Goal: Find specific page/section: Find specific page/section

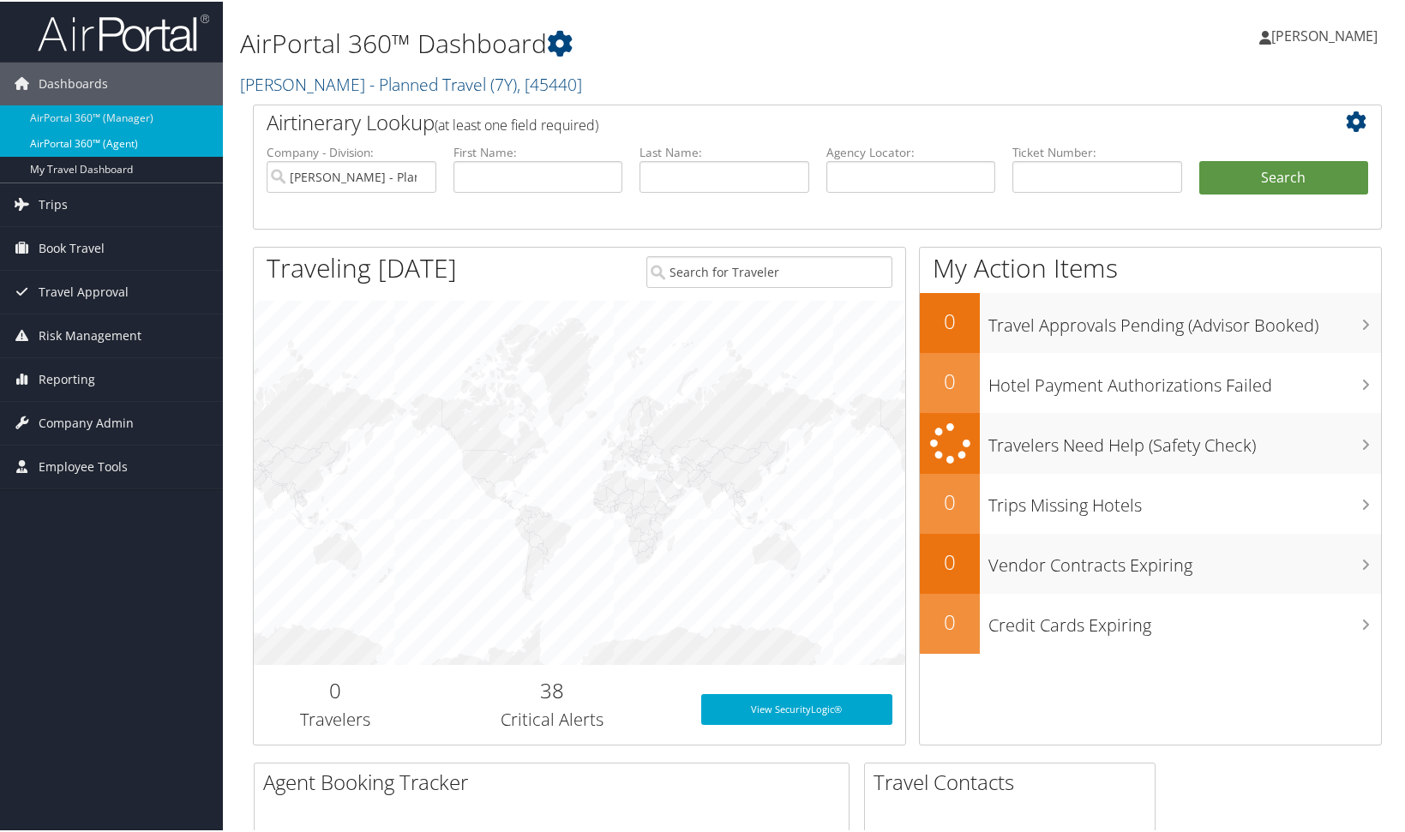
click at [37, 140] on link "AirPortal 360™ (Agent)" at bounding box center [111, 142] width 223 height 26
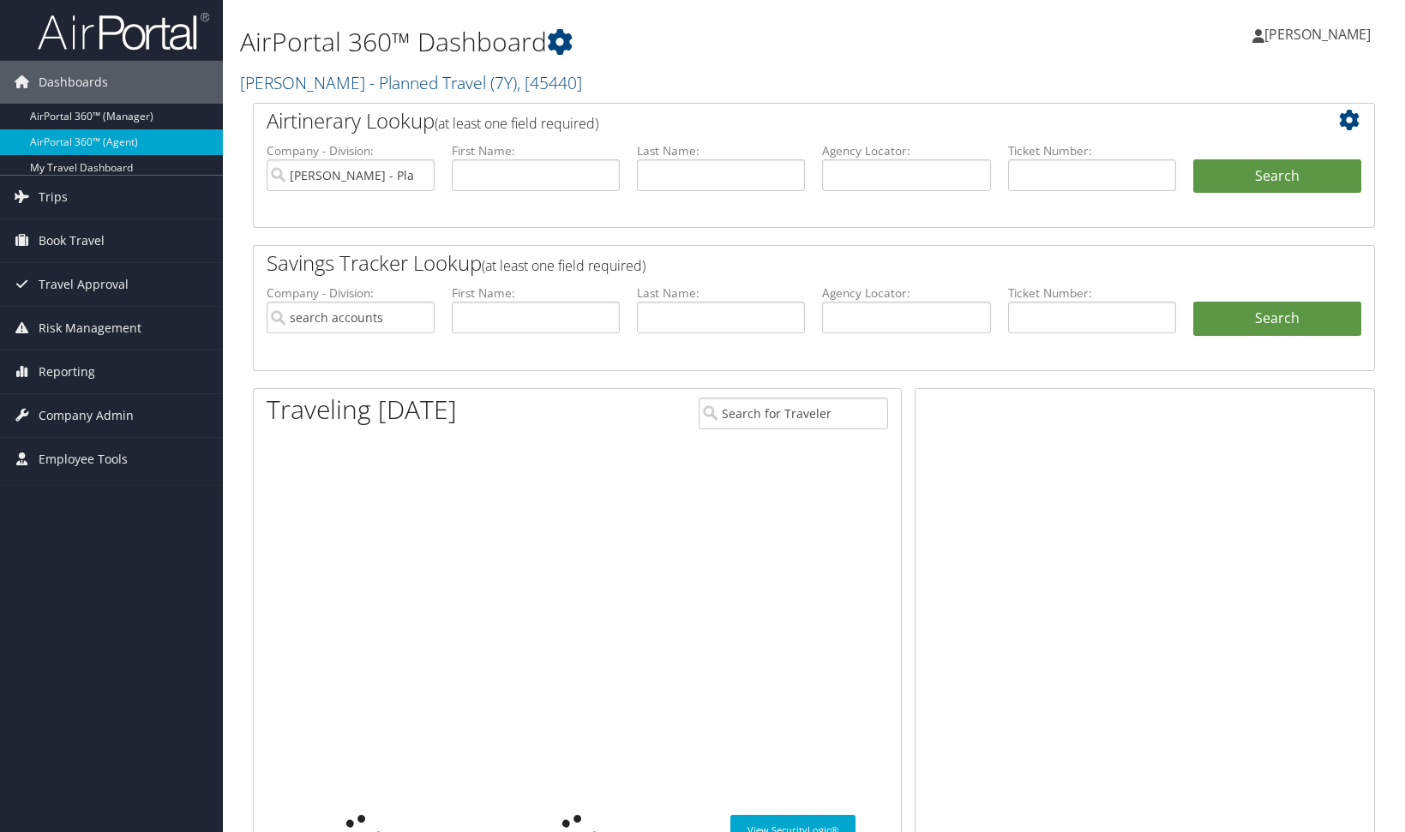
type input "[PERSON_NAME] - Planned Travel"
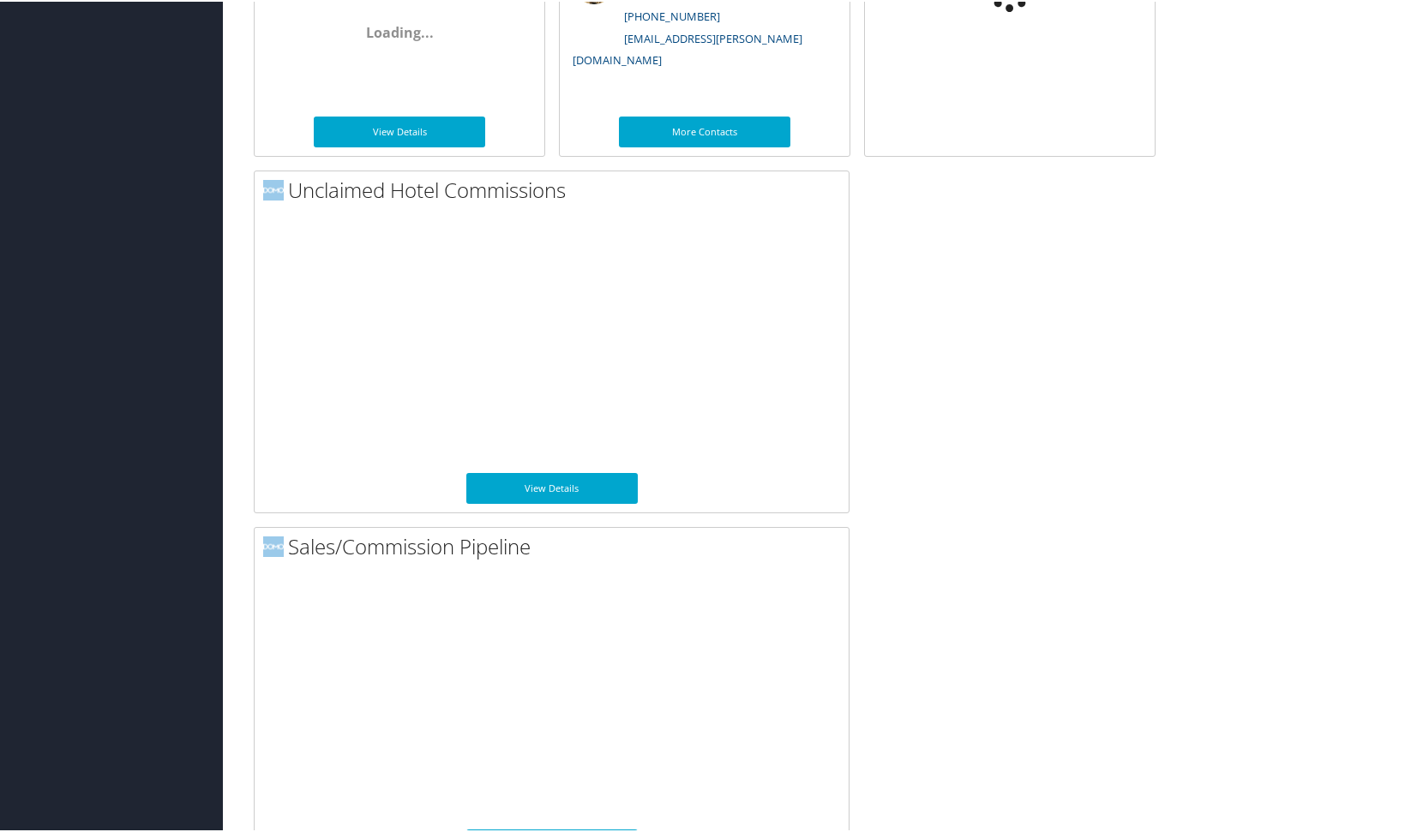
scroll to position [1139, 0]
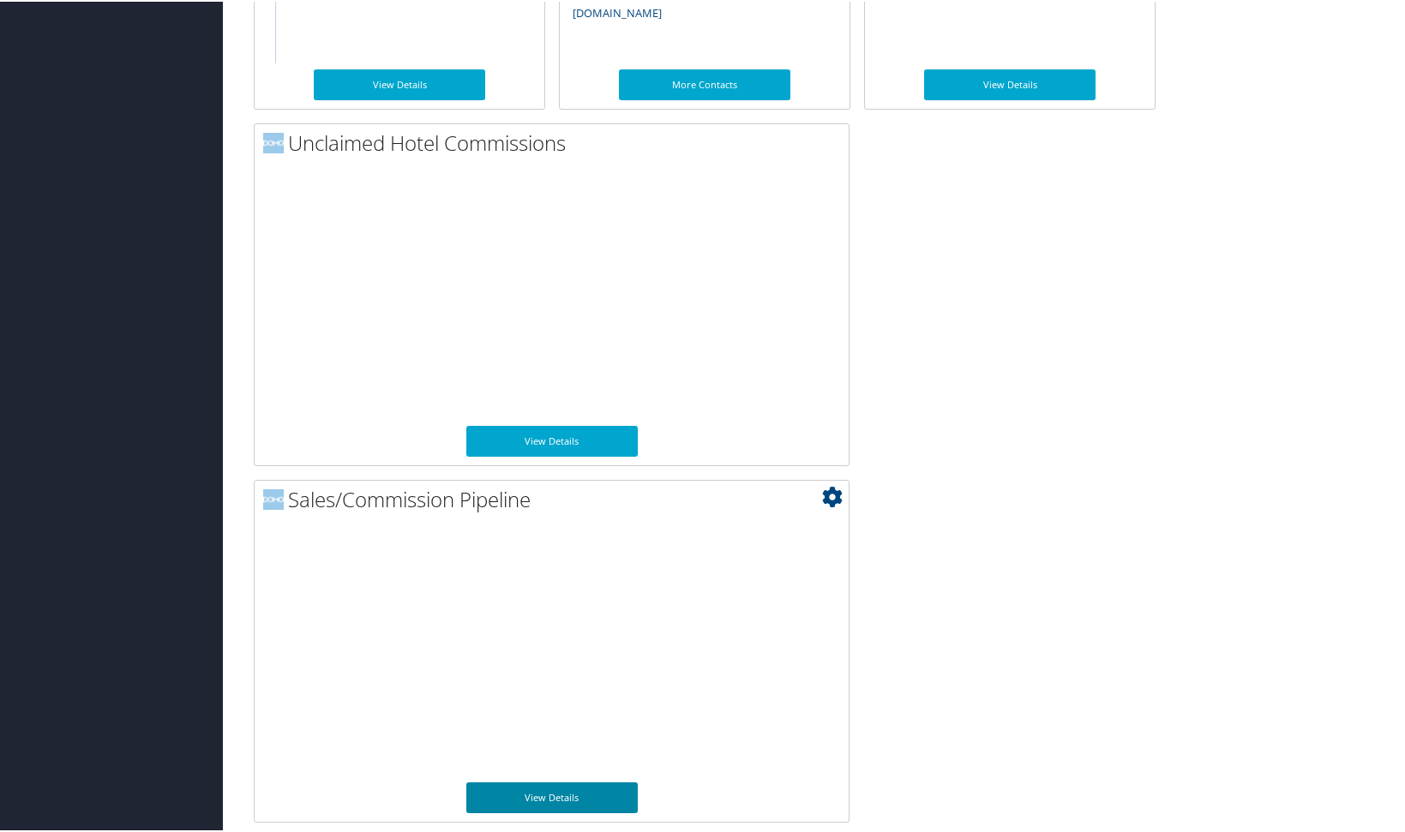
click at [608, 797] on link "View Details" at bounding box center [551, 796] width 171 height 31
